Goal: Entertainment & Leisure: Browse casually

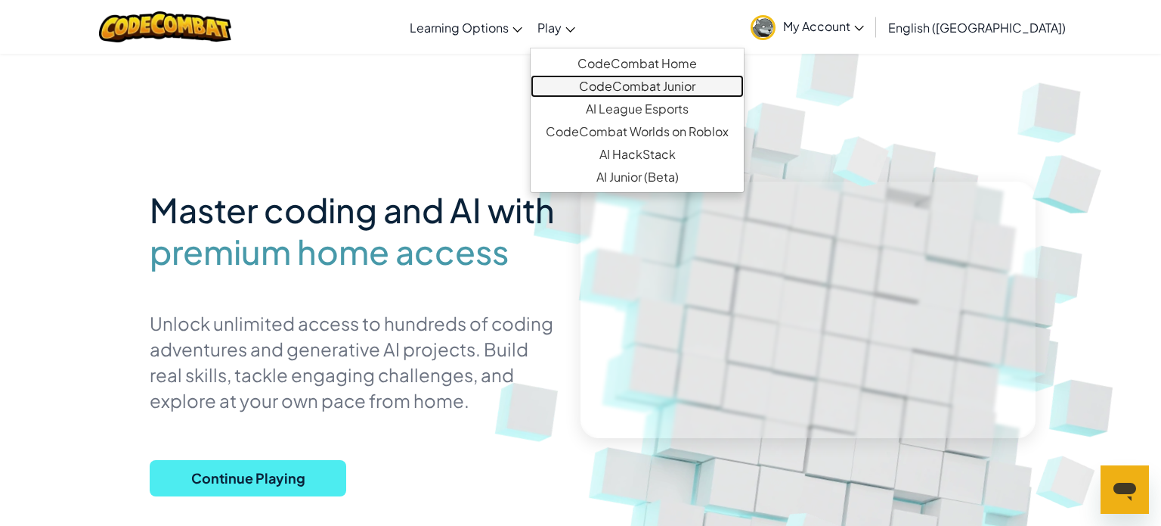
click at [659, 84] on link "CodeCombat Junior" at bounding box center [637, 86] width 213 height 23
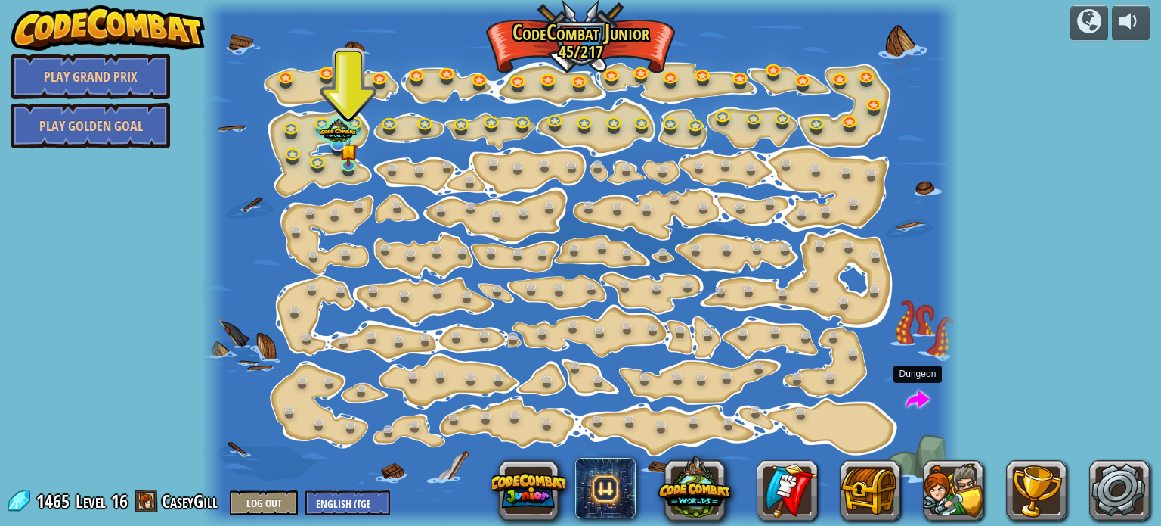
click at [914, 389] on span at bounding box center [918, 400] width 23 height 23
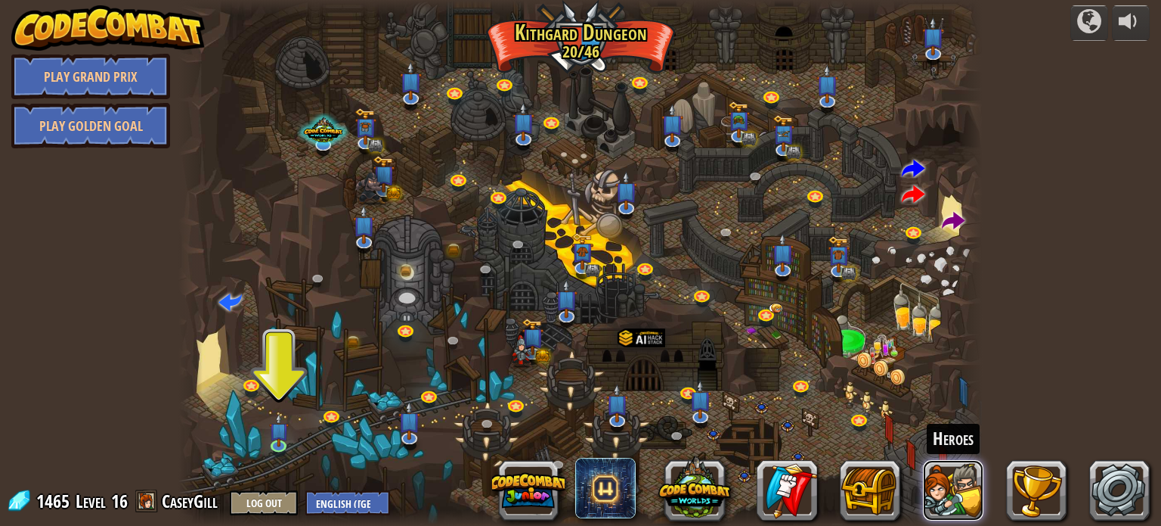
click at [950, 512] on button at bounding box center [953, 490] width 60 height 60
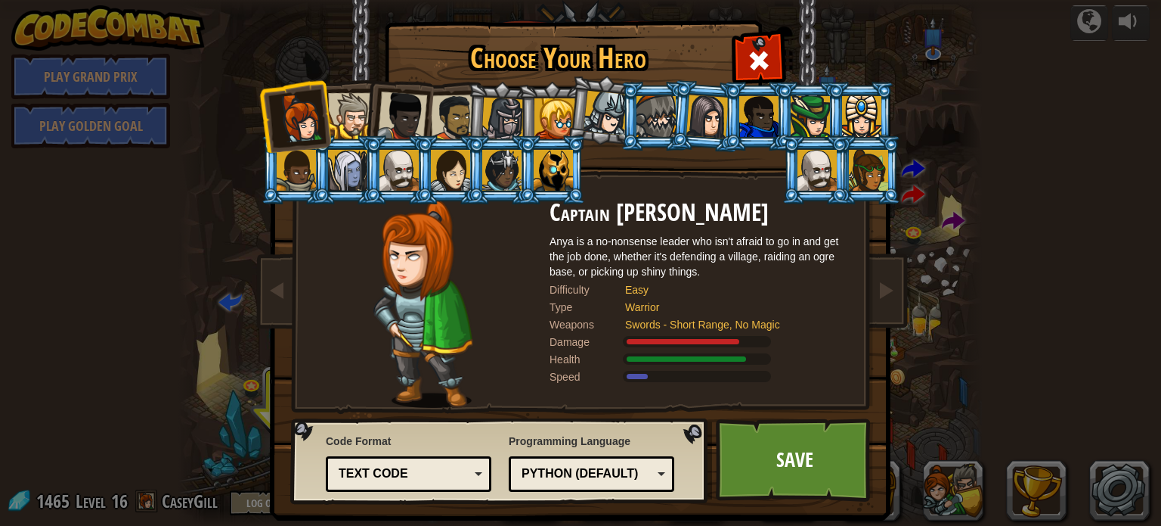
click at [395, 182] on div at bounding box center [399, 170] width 39 height 41
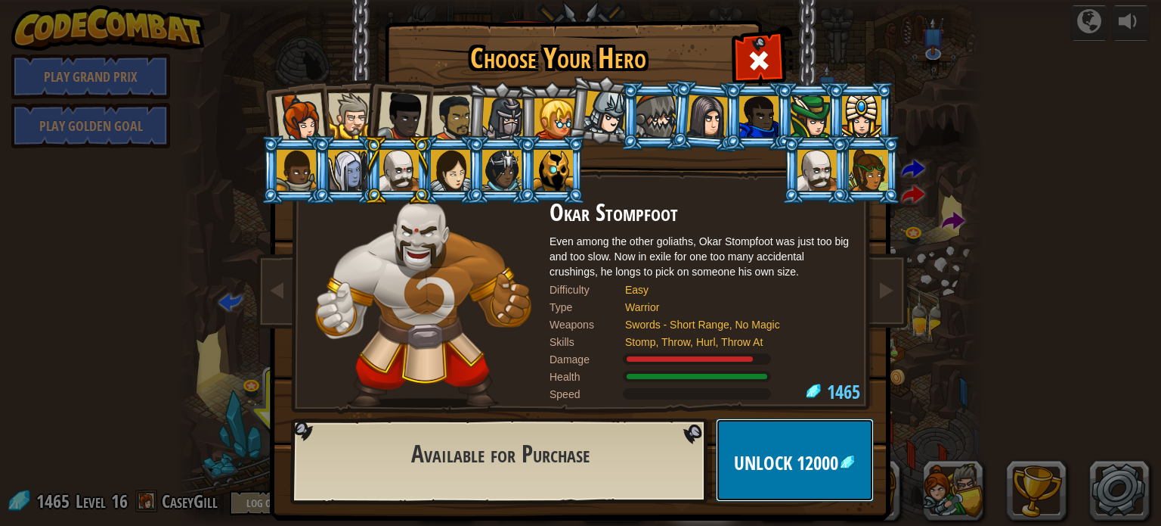
click at [806, 477] on button "Unlock 12000" at bounding box center [795, 459] width 158 height 83
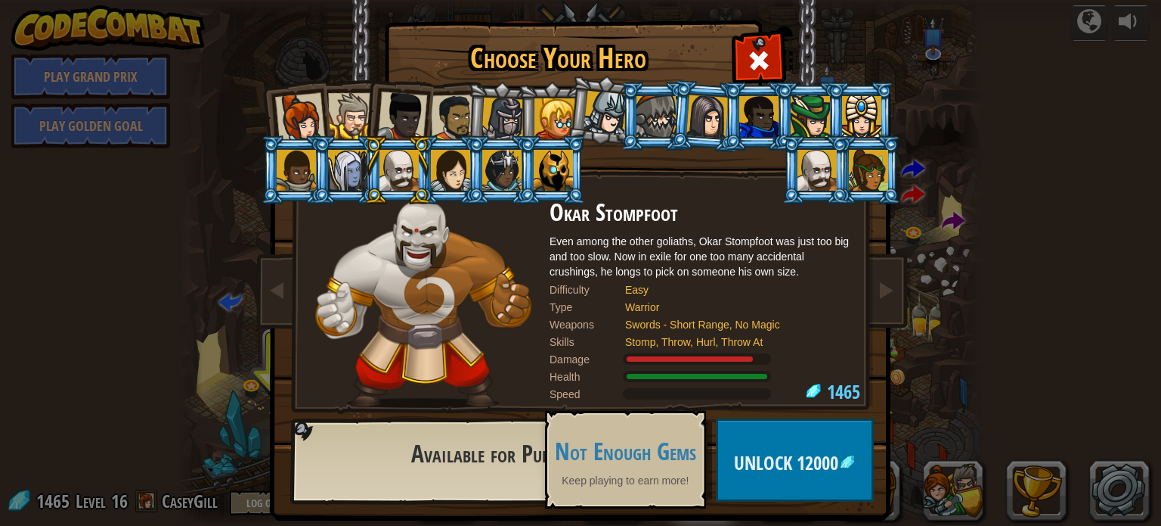
click at [644, 115] on div at bounding box center [656, 116] width 39 height 41
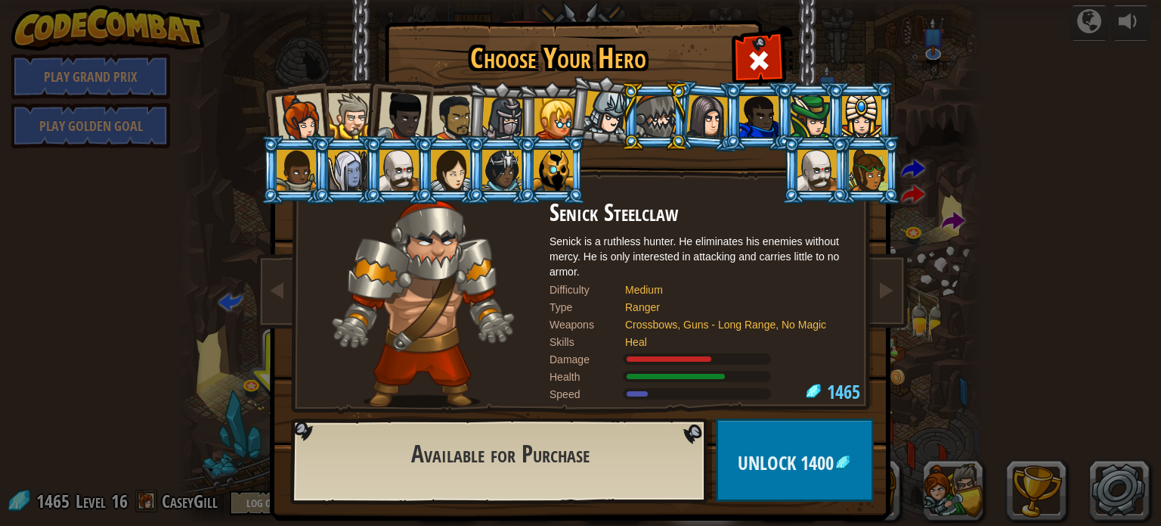
click at [618, 124] on div at bounding box center [606, 113] width 45 height 45
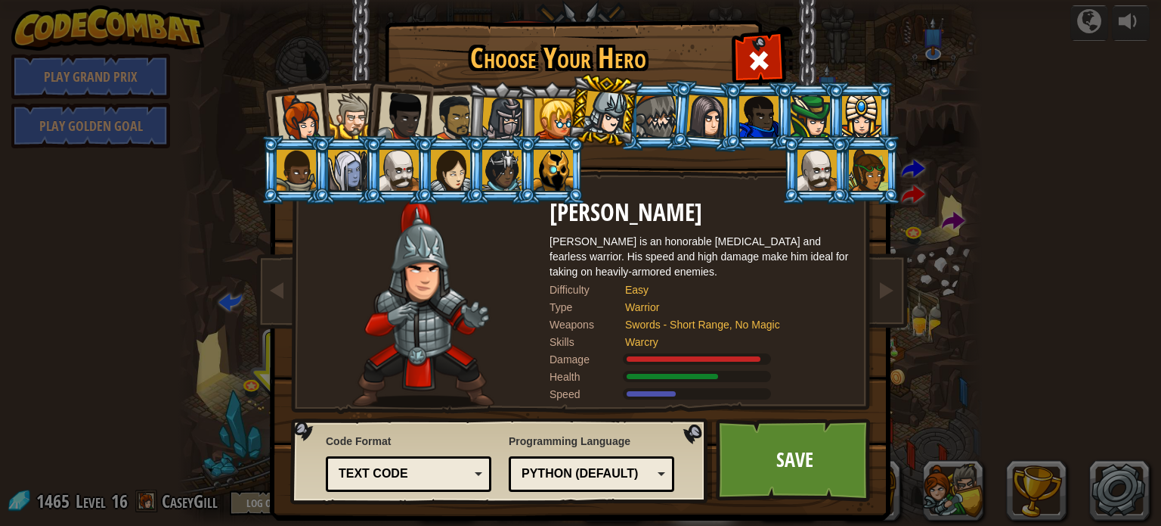
click at [554, 116] on div at bounding box center [555, 118] width 41 height 41
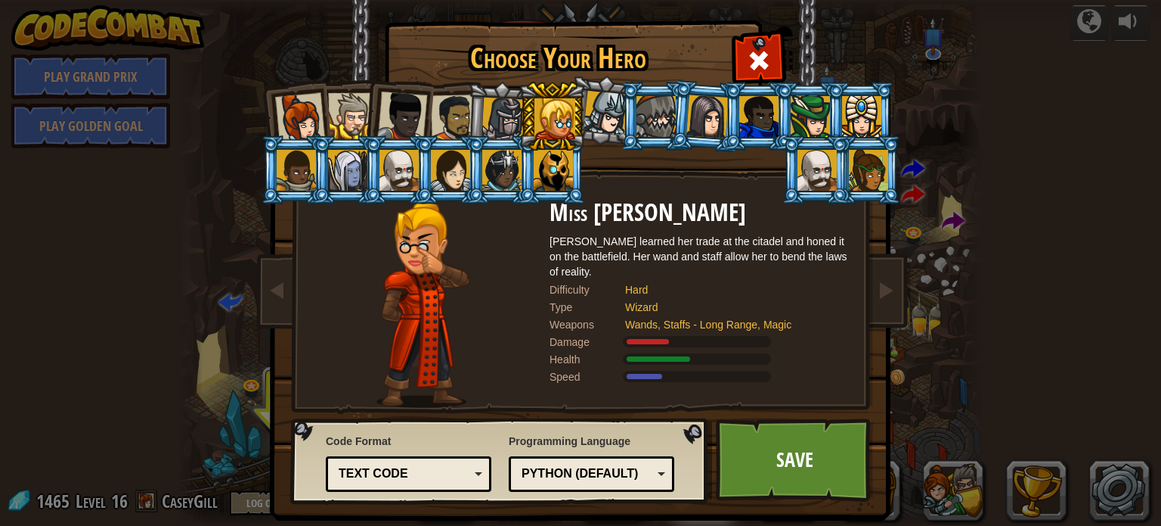
click at [497, 100] on div at bounding box center [503, 119] width 43 height 43
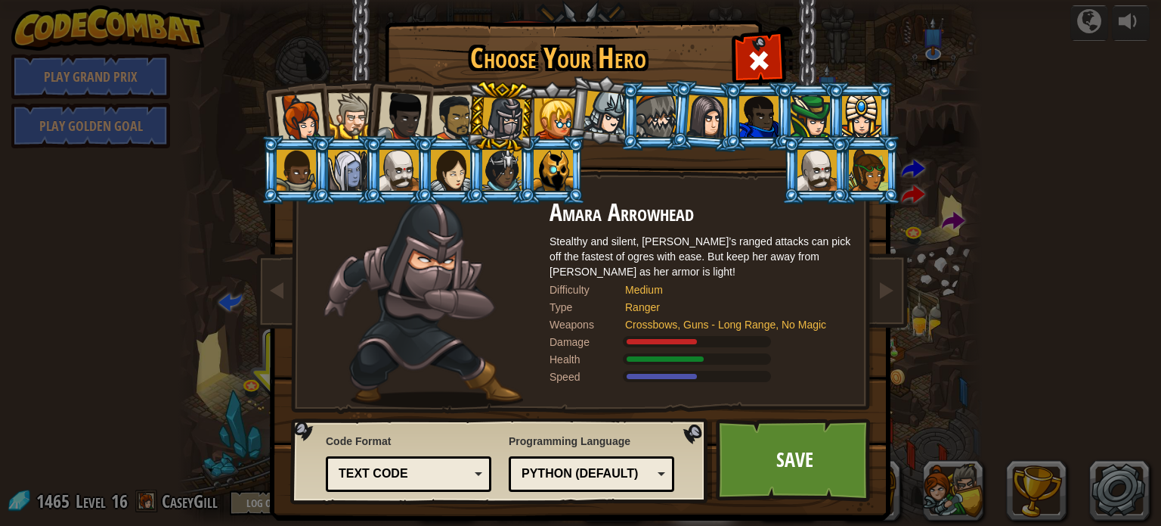
click at [501, 107] on div at bounding box center [503, 119] width 43 height 43
click at [790, 461] on link "Save" at bounding box center [795, 459] width 158 height 83
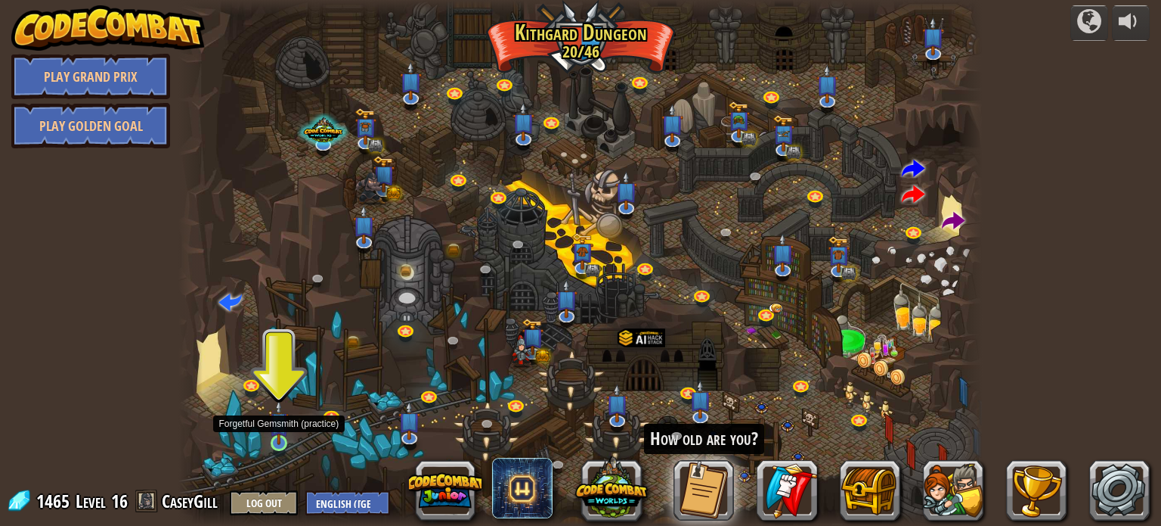
click at [281, 423] on img at bounding box center [279, 421] width 20 height 45
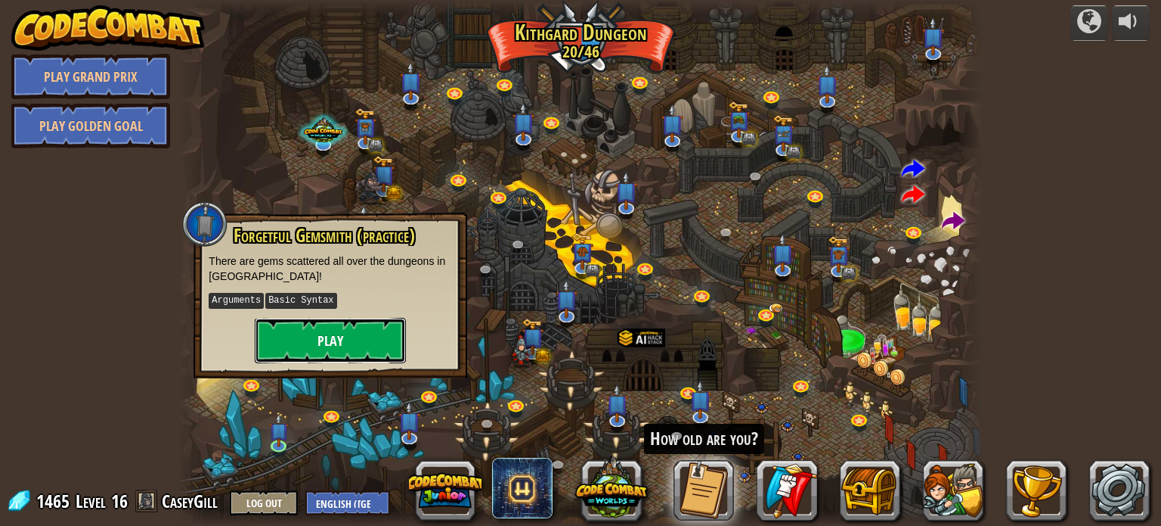
click at [327, 349] on button "Play" at bounding box center [330, 340] width 151 height 45
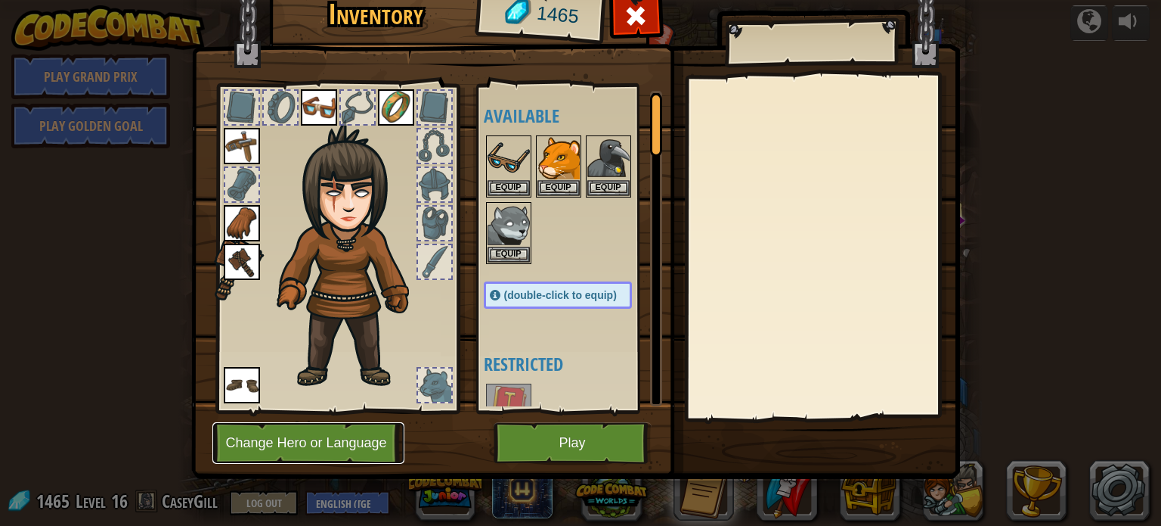
click at [324, 425] on button "Change Hero or Language" at bounding box center [308, 443] width 192 height 42
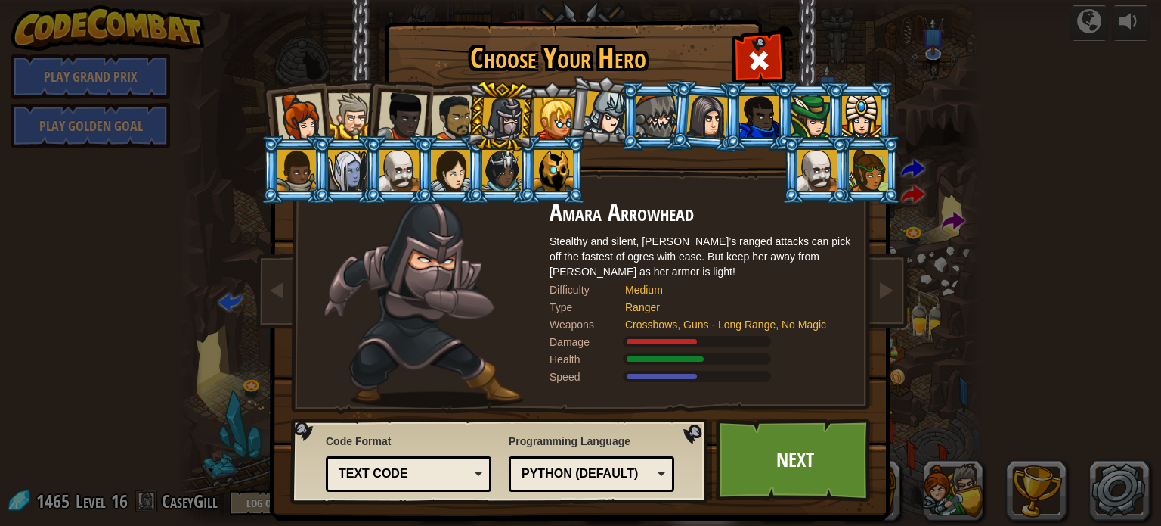
click at [502, 119] on div at bounding box center [503, 119] width 43 height 43
click at [783, 450] on link "Next" at bounding box center [795, 459] width 158 height 83
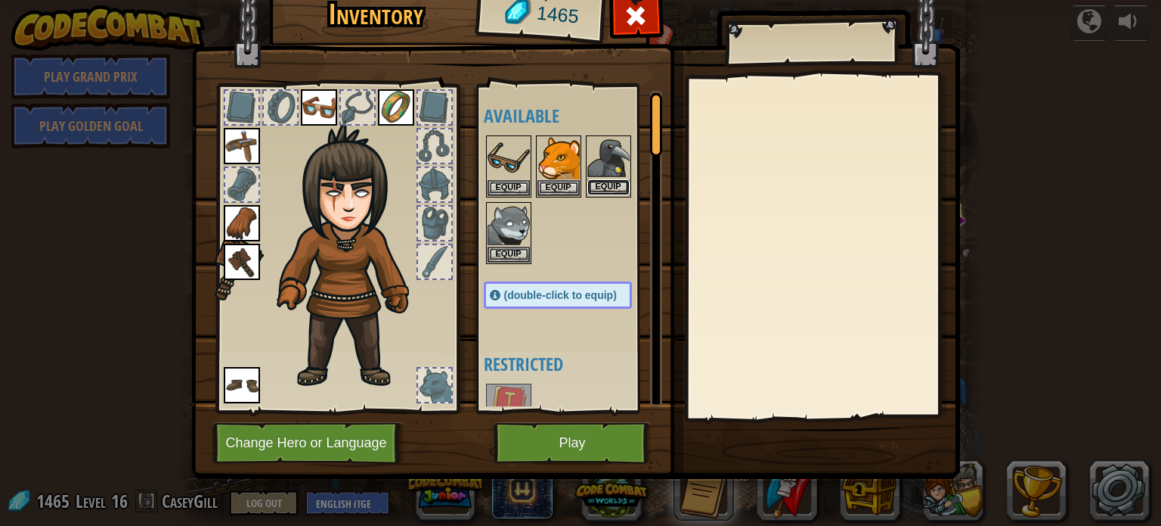
click at [613, 187] on button "Equip" at bounding box center [609, 187] width 42 height 16
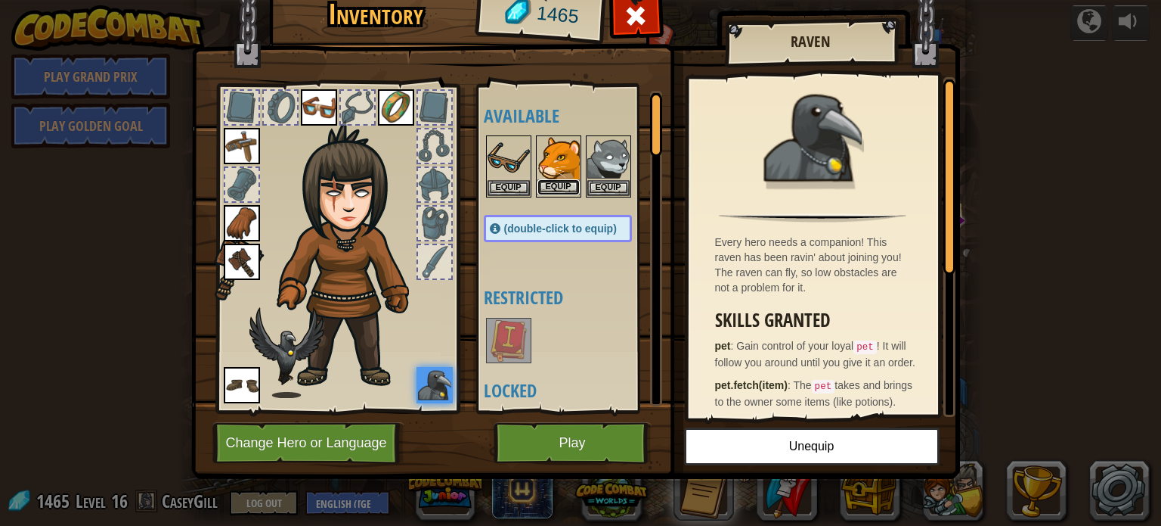
click at [550, 179] on button "Equip" at bounding box center [559, 187] width 42 height 16
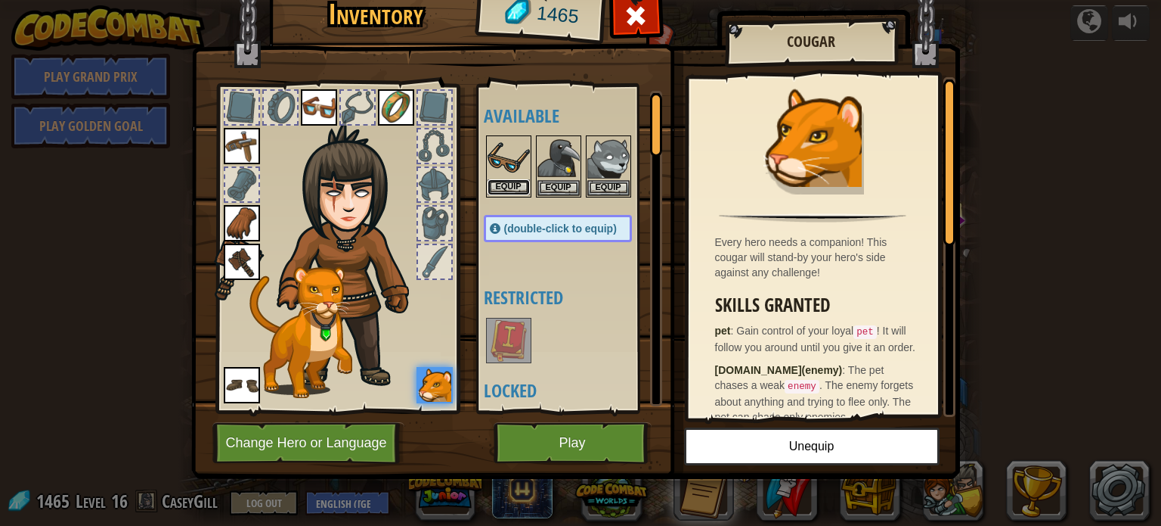
click at [524, 179] on button "Equip" at bounding box center [509, 187] width 42 height 16
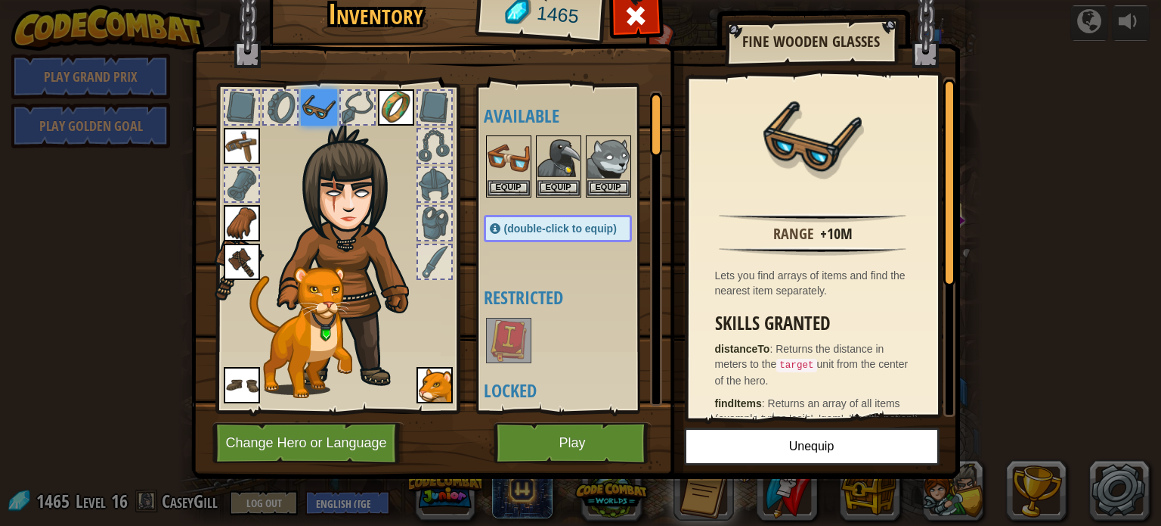
click at [516, 327] on img at bounding box center [509, 340] width 42 height 42
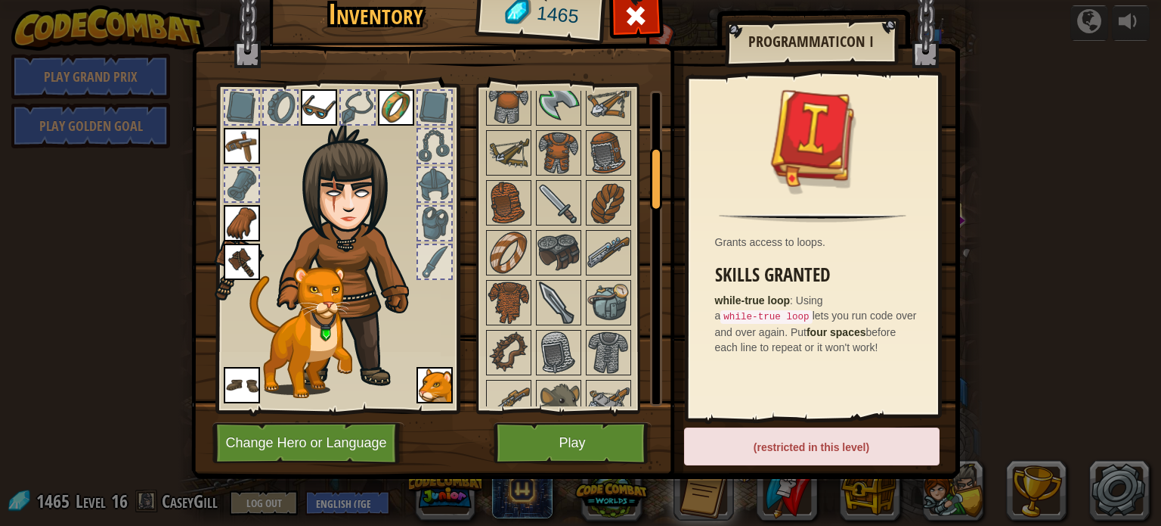
scroll to position [450, 0]
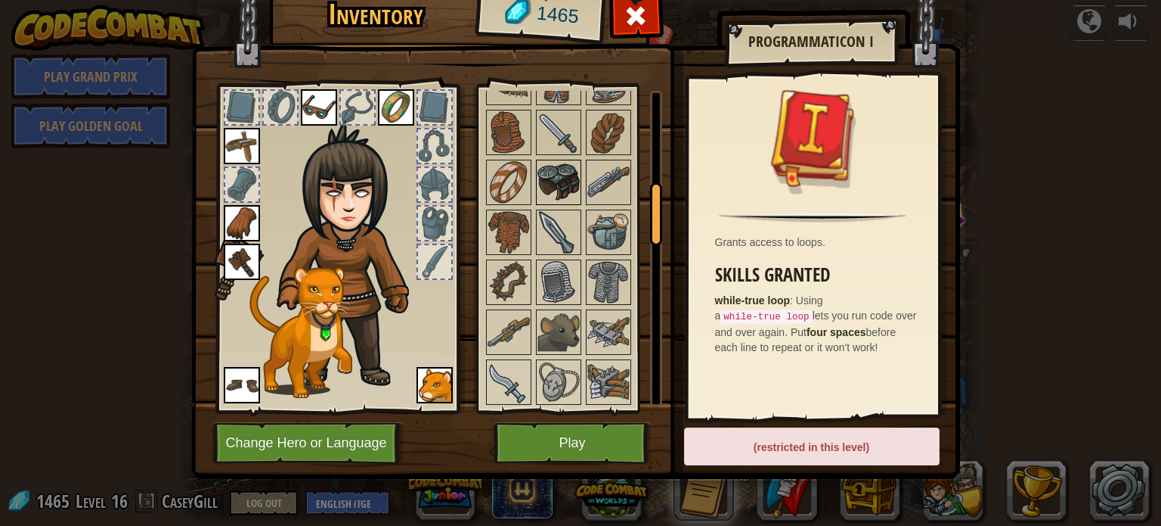
click at [577, 164] on img at bounding box center [559, 182] width 42 height 42
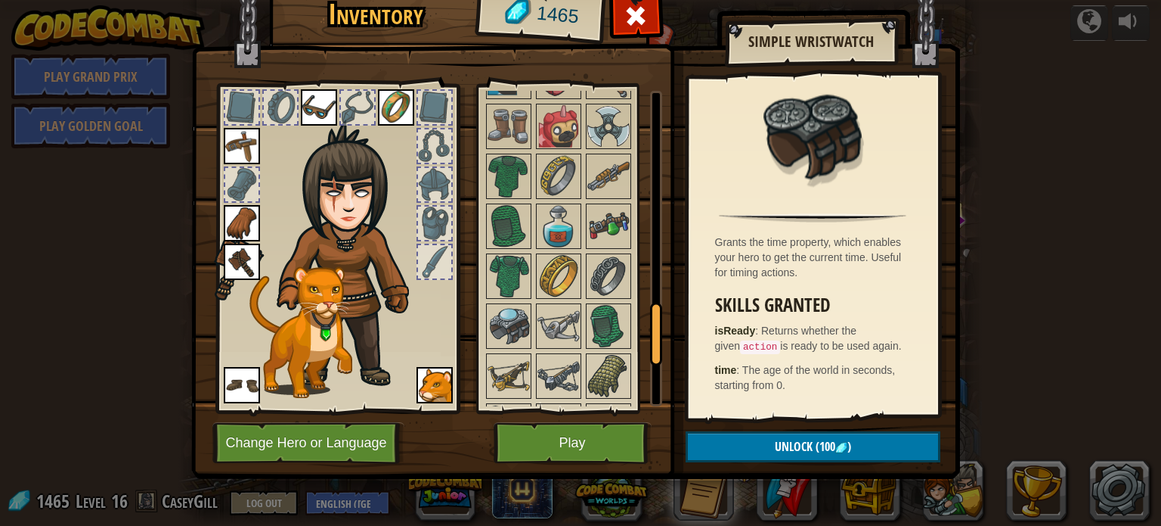
scroll to position [1046, 0]
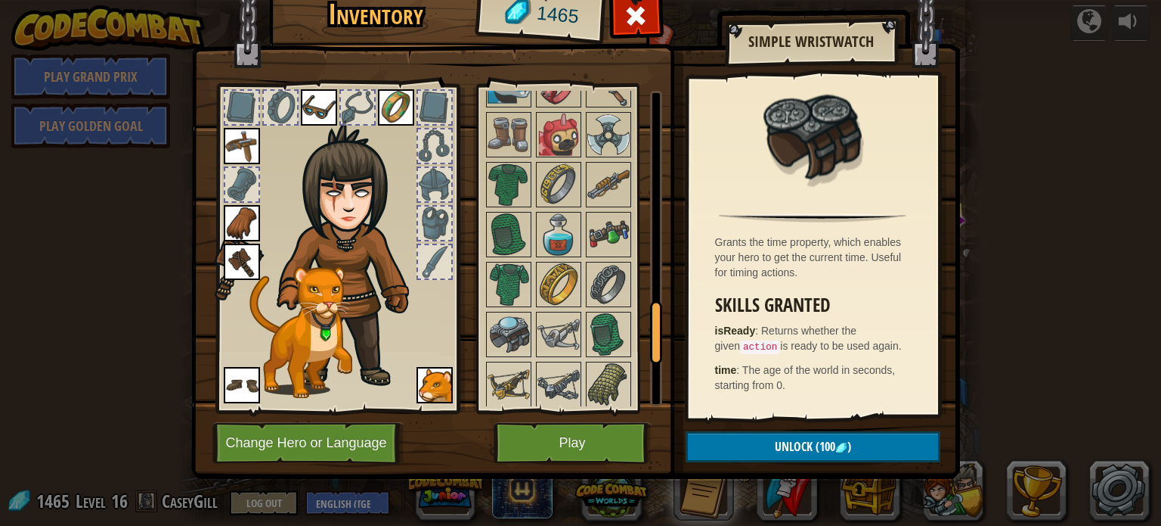
click at [550, 56] on img at bounding box center [575, 204] width 769 height 549
click at [555, 129] on img at bounding box center [559, 134] width 42 height 42
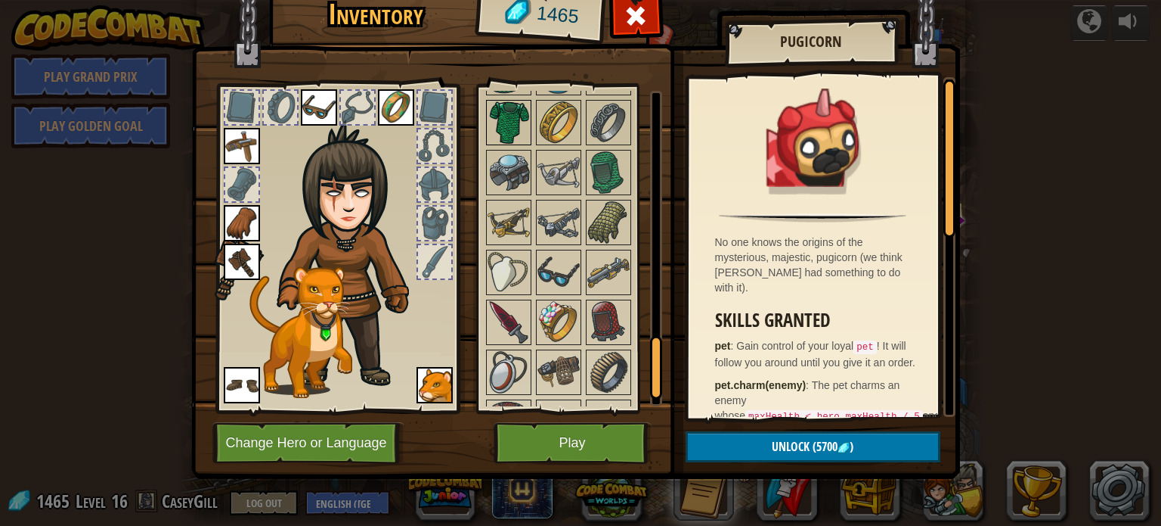
scroll to position [1229, 0]
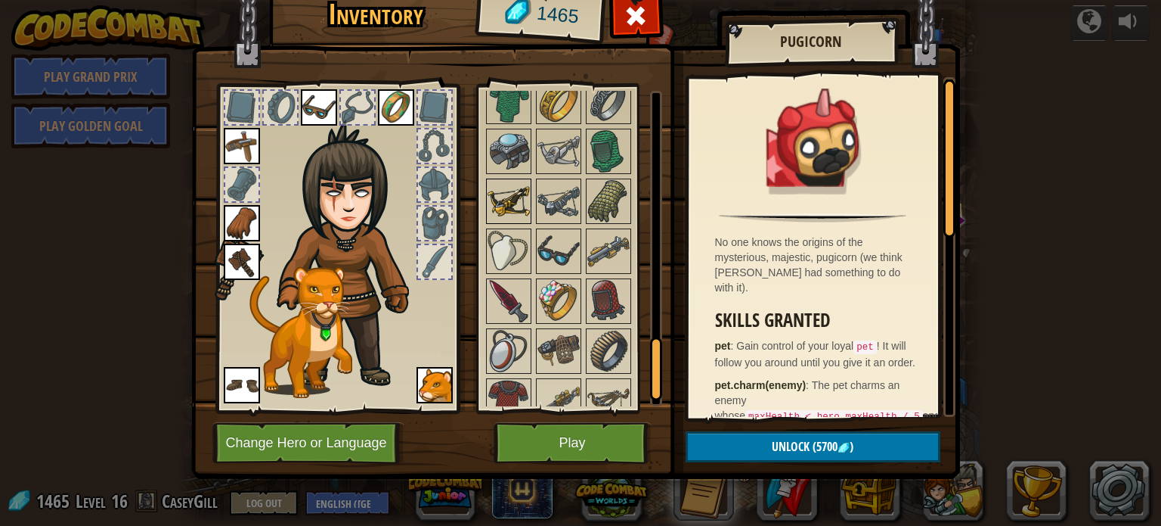
click at [513, 210] on img at bounding box center [509, 201] width 42 height 42
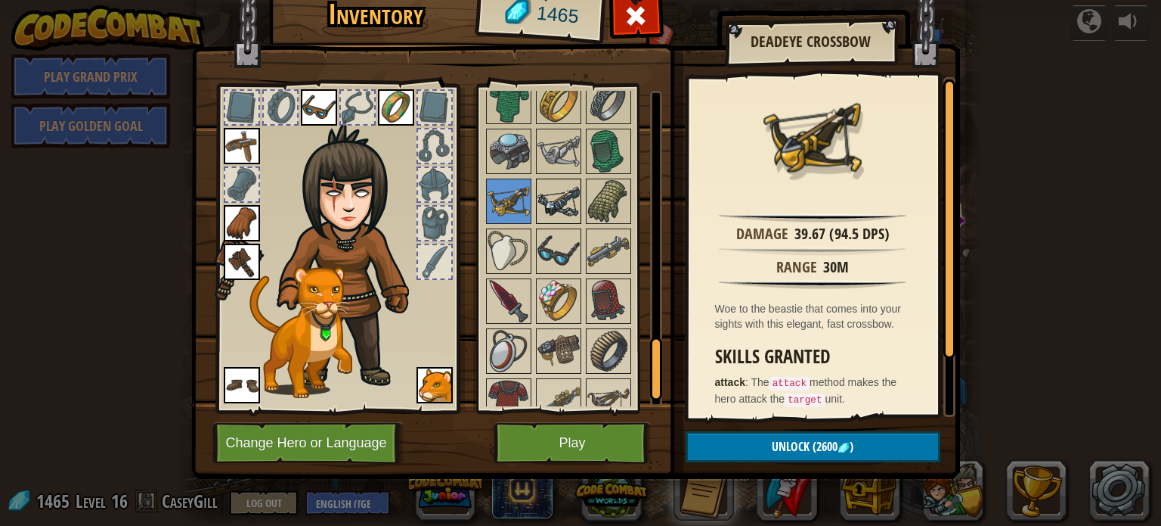
click at [546, 204] on img at bounding box center [559, 201] width 42 height 42
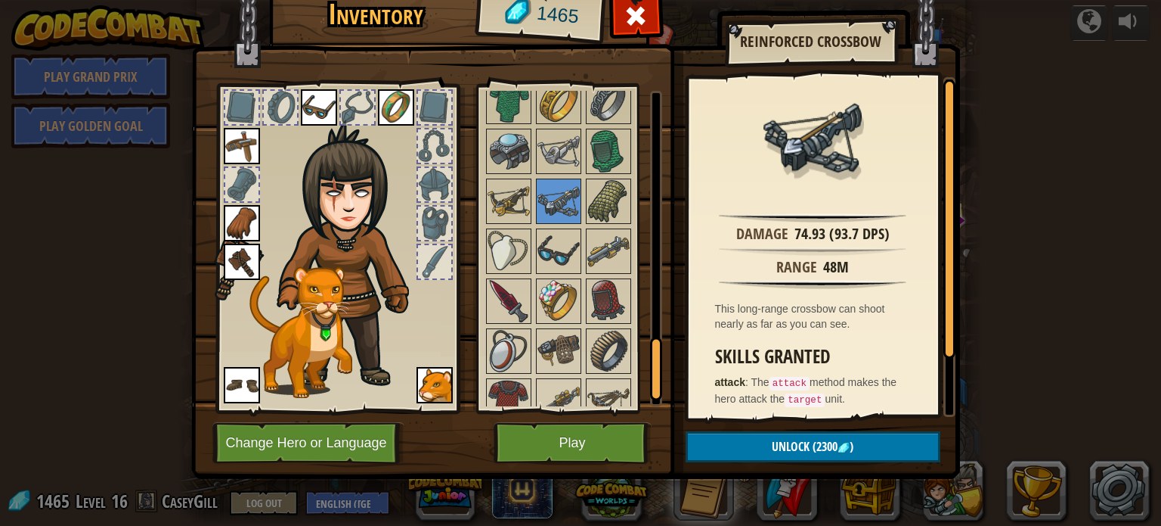
click at [600, 257] on img at bounding box center [609, 251] width 42 height 42
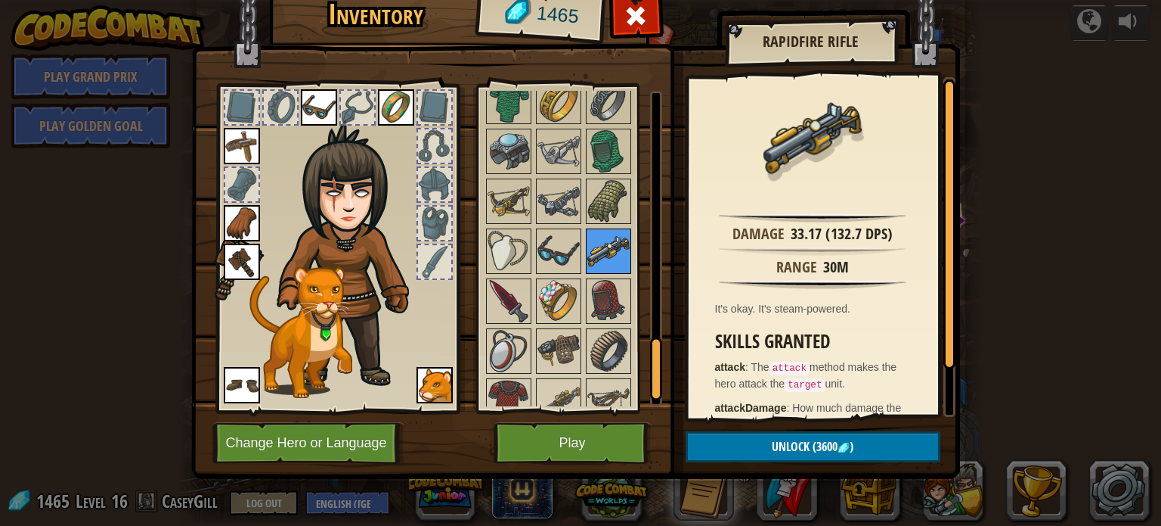
click at [600, 257] on img at bounding box center [609, 251] width 42 height 42
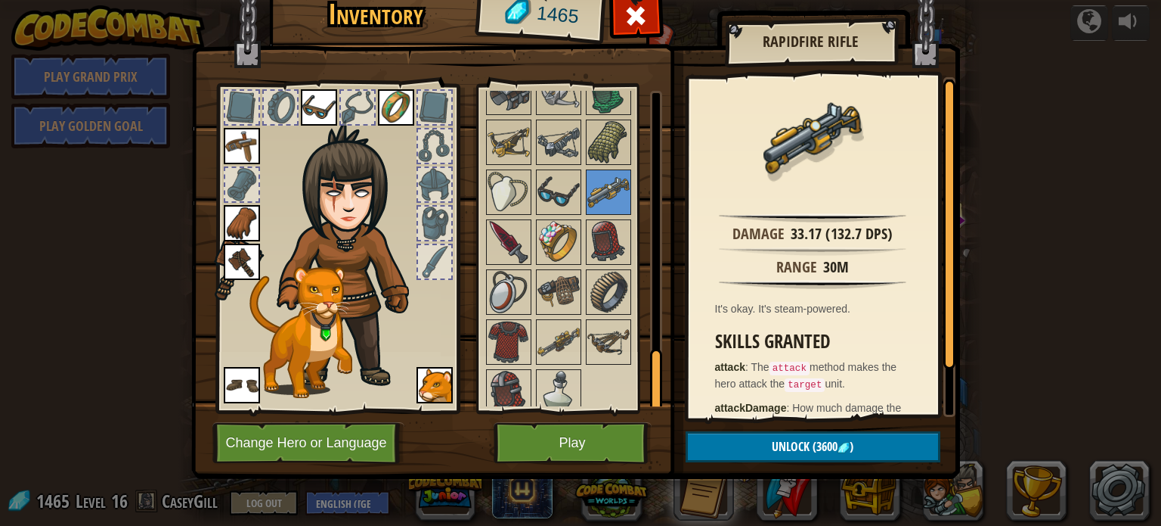
click at [608, 5] on img at bounding box center [575, 204] width 769 height 549
click at [622, 19] on div at bounding box center [636, 20] width 48 height 48
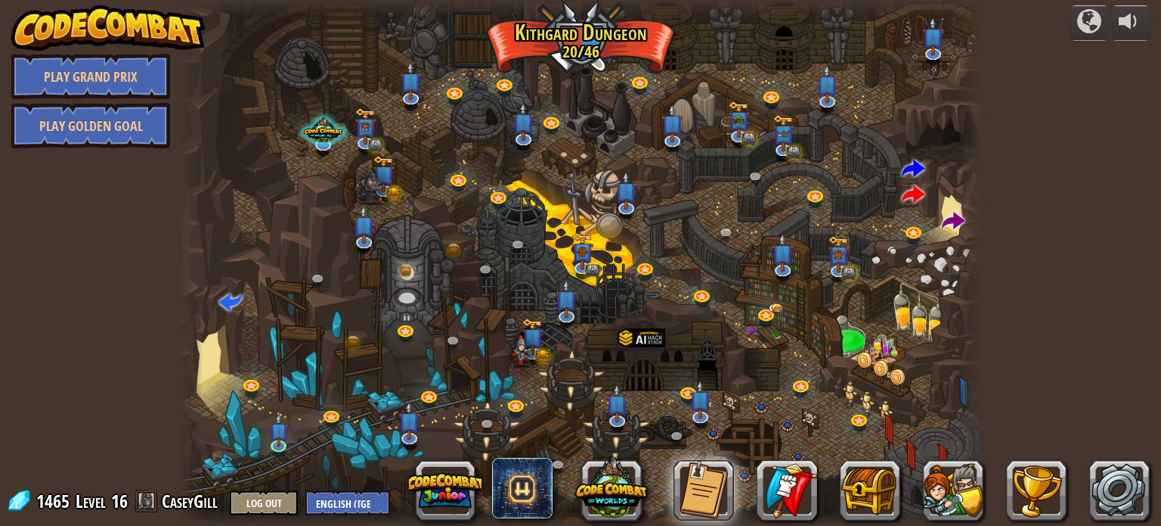
click at [219, 295] on span at bounding box center [230, 300] width 23 height 23
